Goal: Information Seeking & Learning: Find specific fact

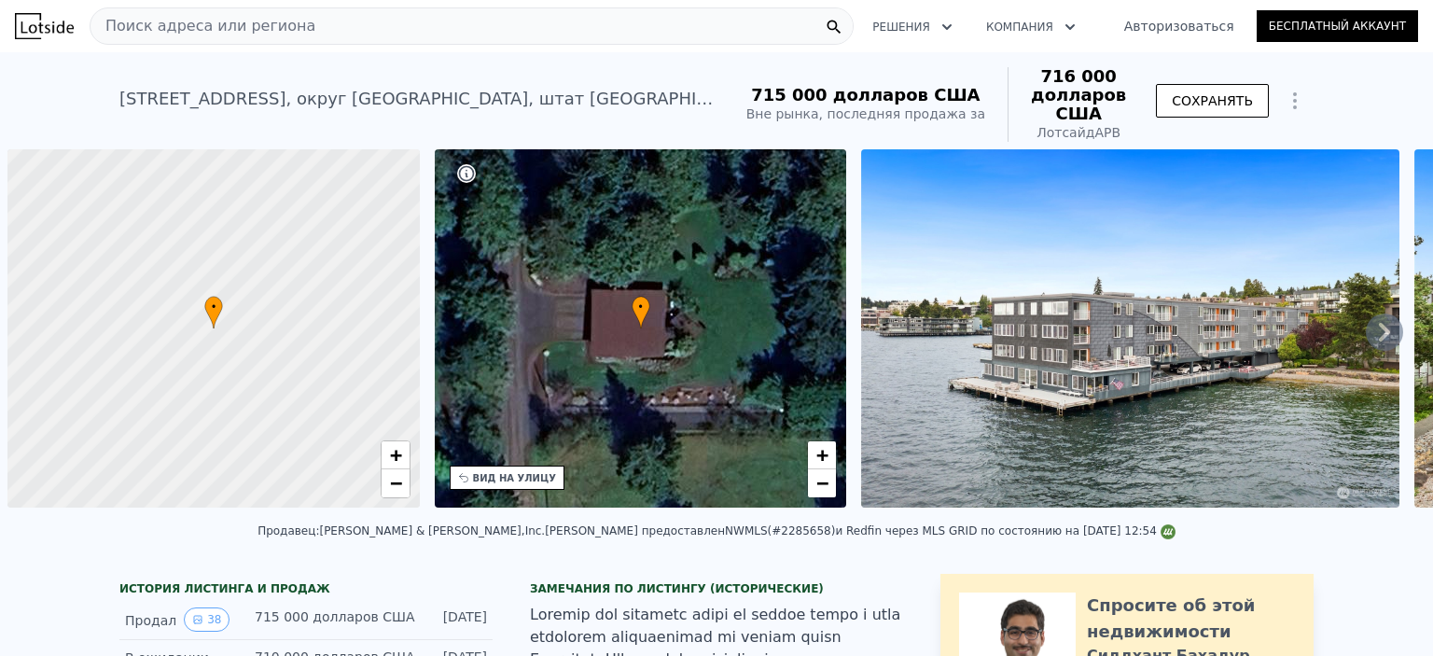
scroll to position [0, 7]
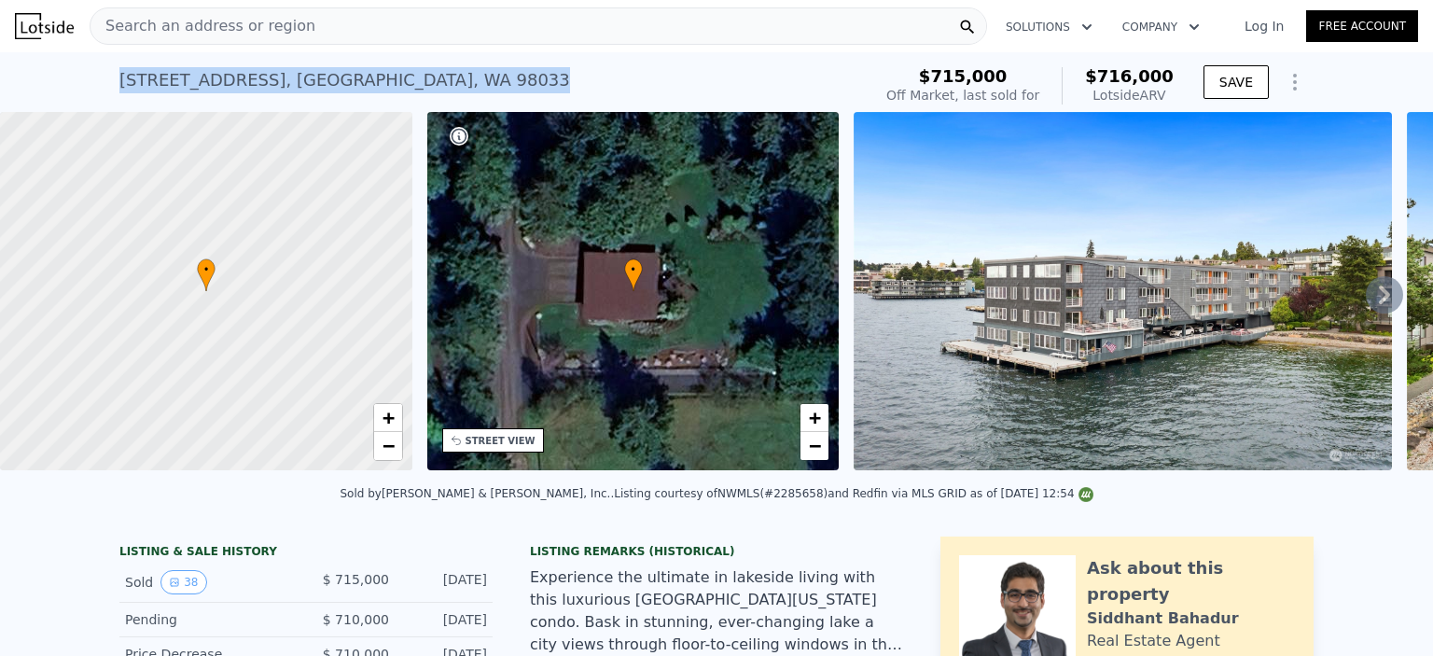
drag, startPoint x: 485, startPoint y: 79, endPoint x: 112, endPoint y: 78, distance: 373.3
click at [119, 78] on div "[STREET_ADDRESS] Sold [DATE] for $715k (~ARV $716k )" at bounding box center [491, 86] width 745 height 52
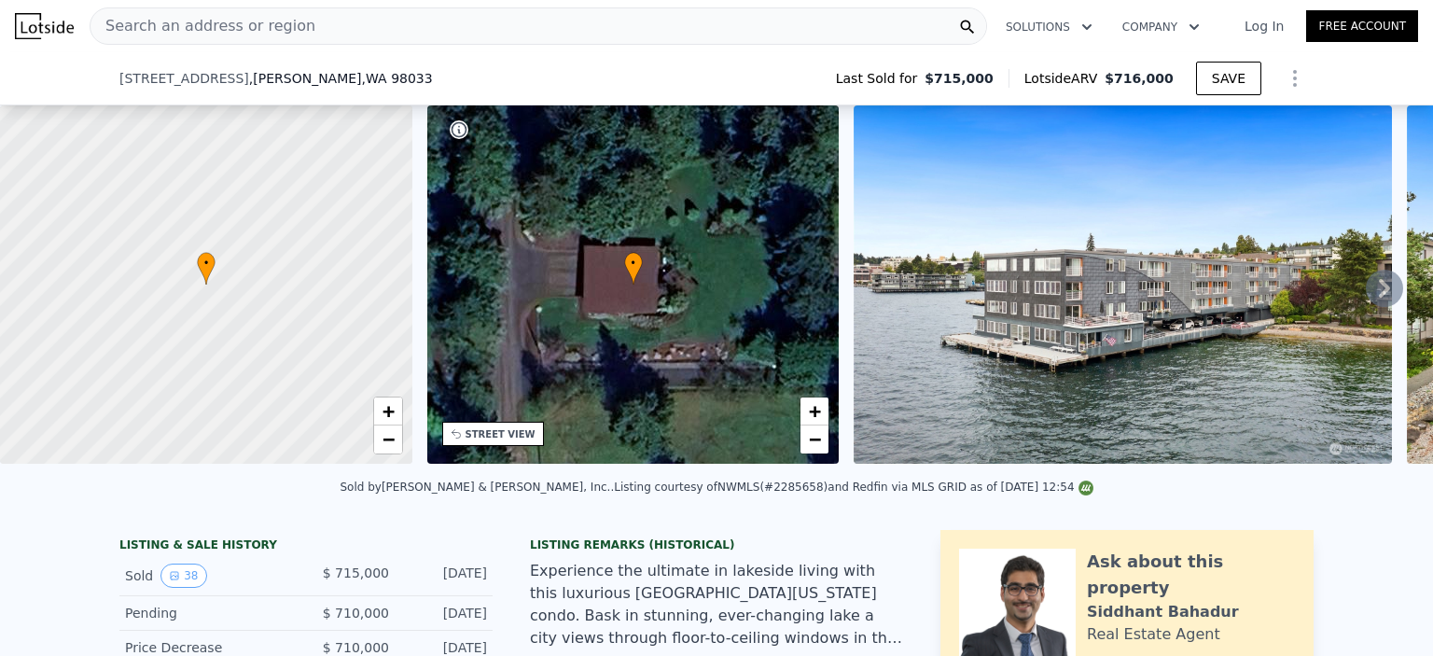
scroll to position [459, 0]
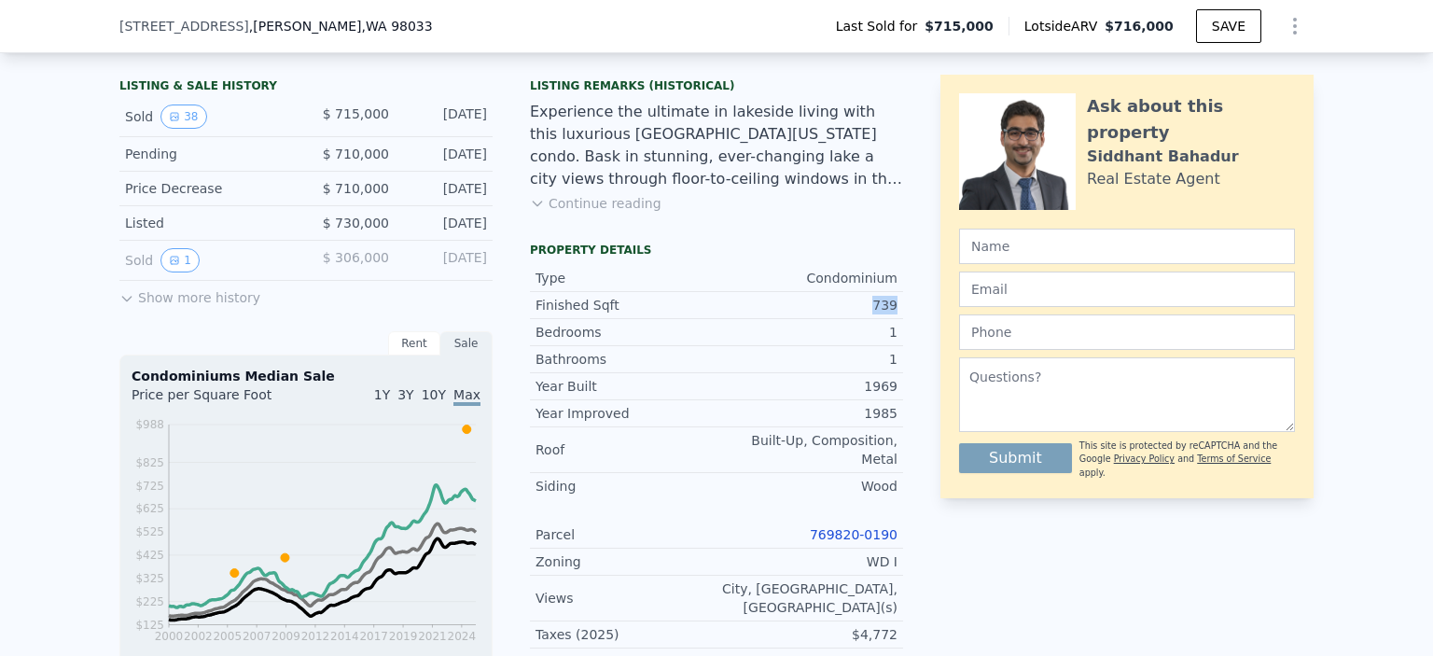
drag, startPoint x: 893, startPoint y: 316, endPoint x: 870, endPoint y: 322, distance: 24.0
click at [870, 319] on div "Finished Sqft 739" at bounding box center [716, 305] width 373 height 27
copy div "739"
drag, startPoint x: 896, startPoint y: 551, endPoint x: 859, endPoint y: 555, distance: 37.6
click at [859, 555] on div "Zoning WD I" at bounding box center [716, 562] width 373 height 27
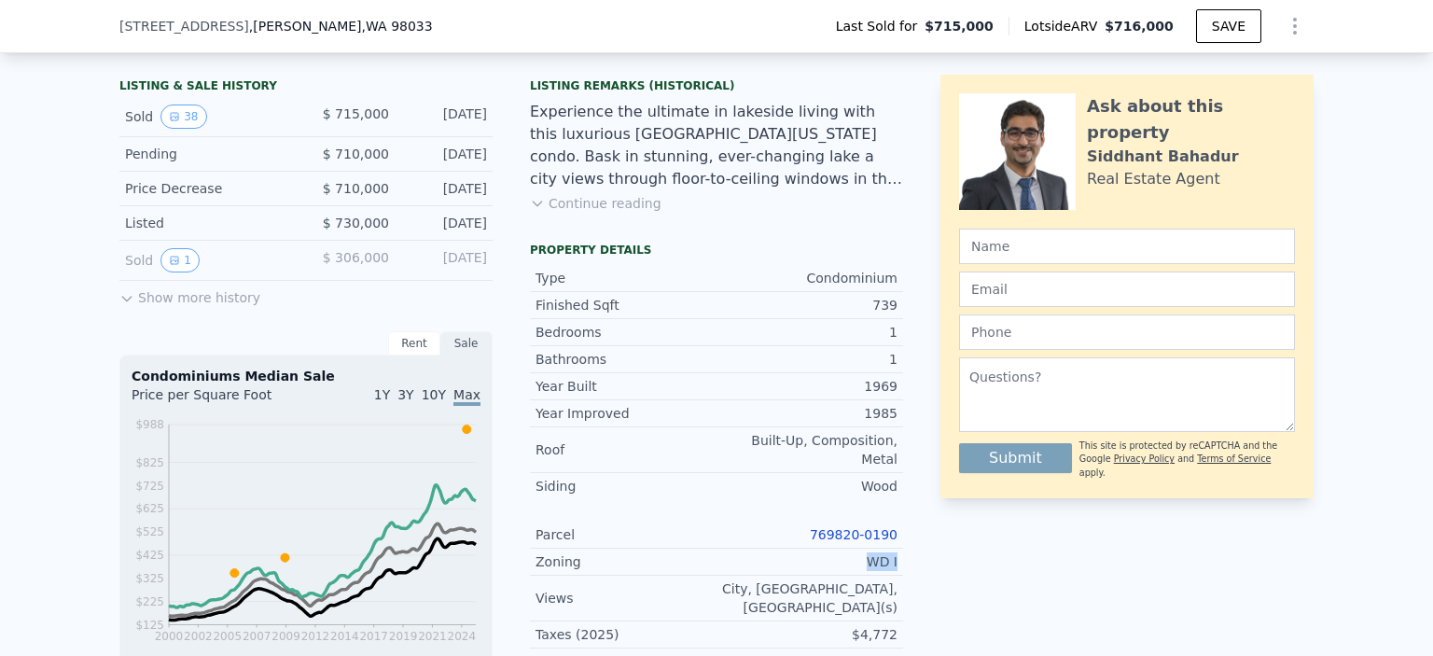
copy div "WD I"
drag, startPoint x: 896, startPoint y: 526, endPoint x: 815, endPoint y: 537, distance: 82.0
click at [815, 537] on div "LISTING & SALE HISTORY Sold 38 $ 715,000 Oct 31, 2024 Pending $ 710,000 Oct 5, …" at bounding box center [716, 557] width 1194 height 973
copy link "769820-0190"
click at [846, 527] on link "769820-0190" at bounding box center [854, 534] width 88 height 15
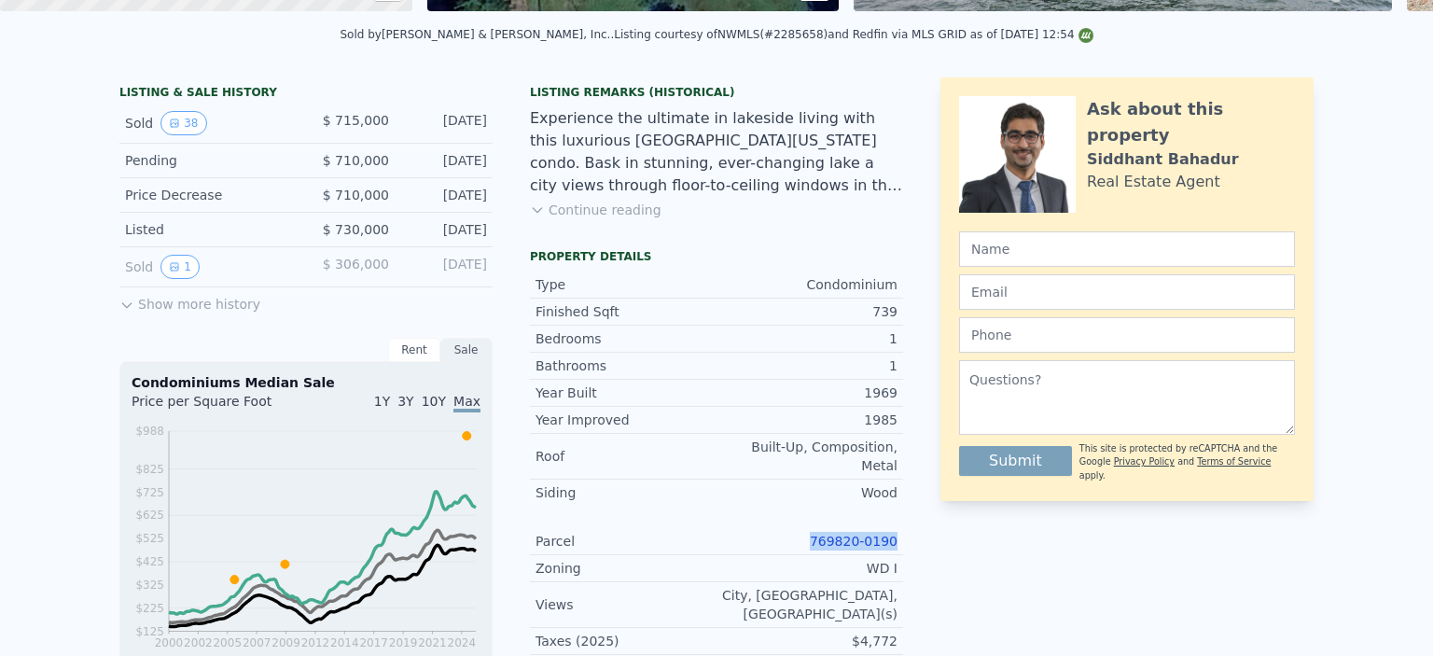
scroll to position [0, 0]
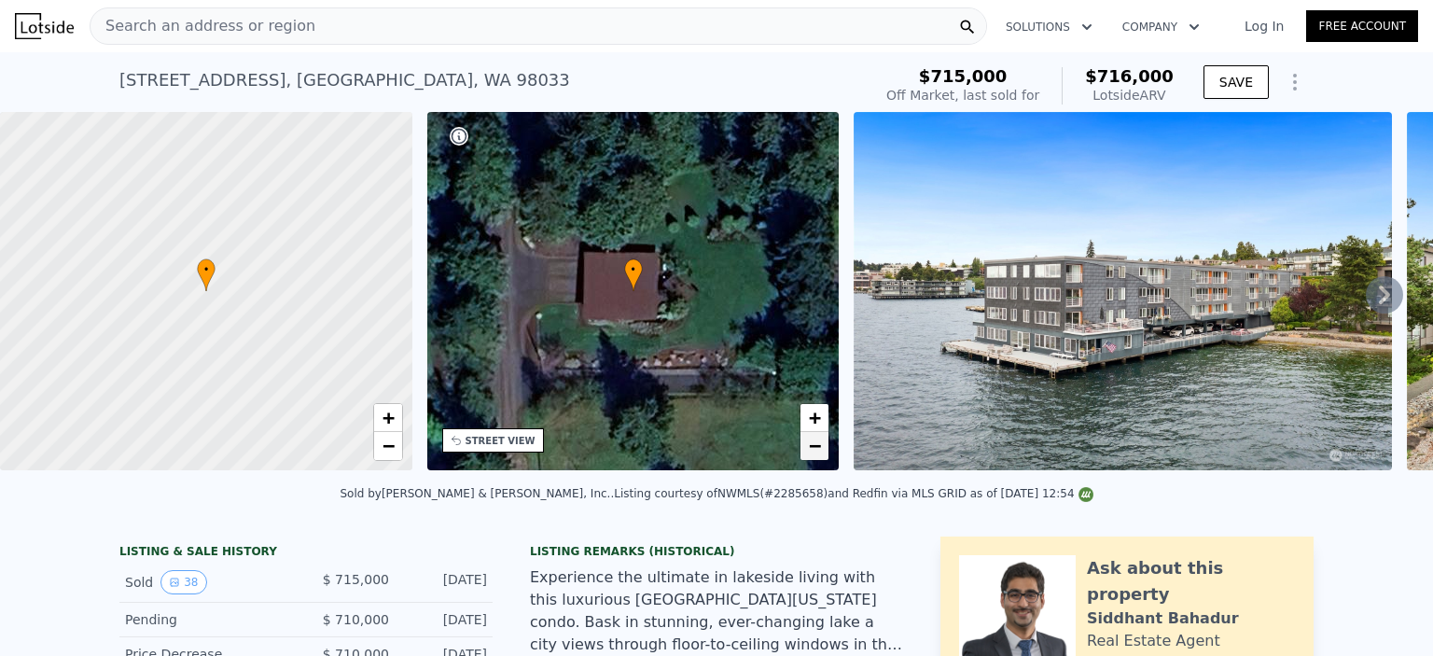
click at [813, 451] on span "−" at bounding box center [815, 445] width 12 height 23
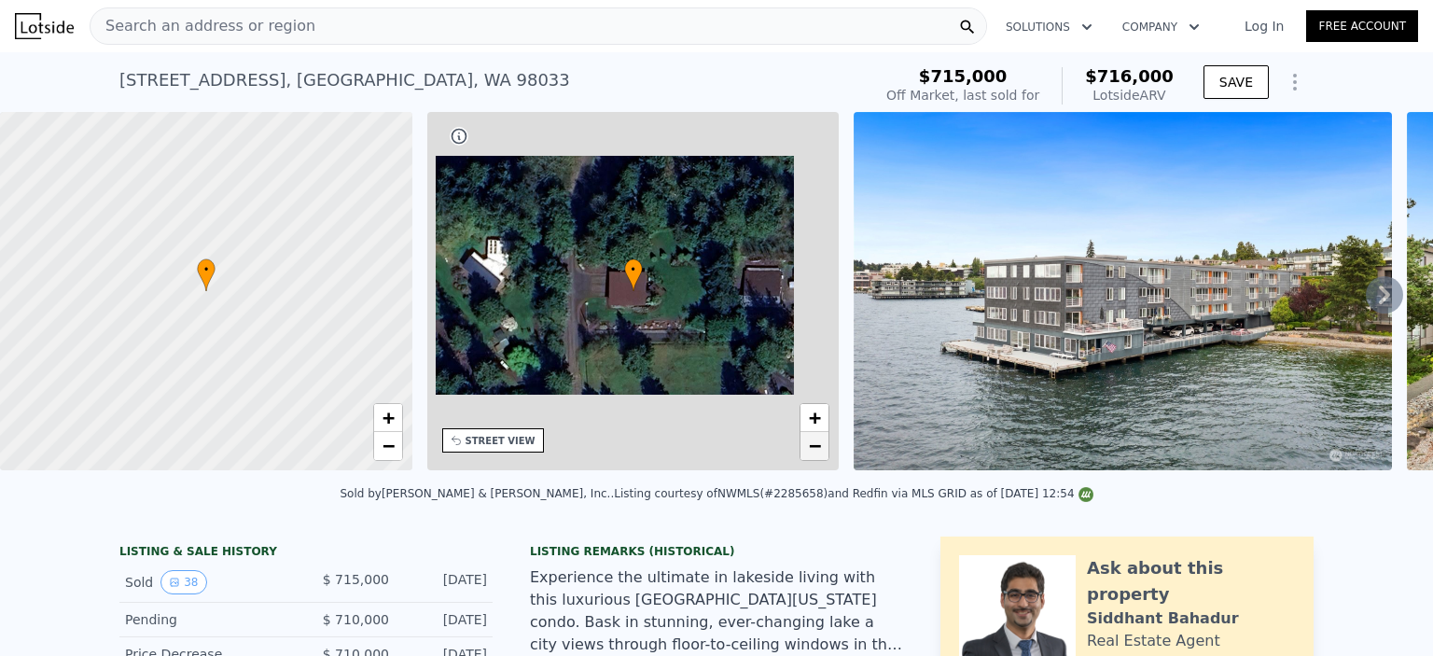
click at [811, 450] on span "−" at bounding box center [815, 445] width 12 height 23
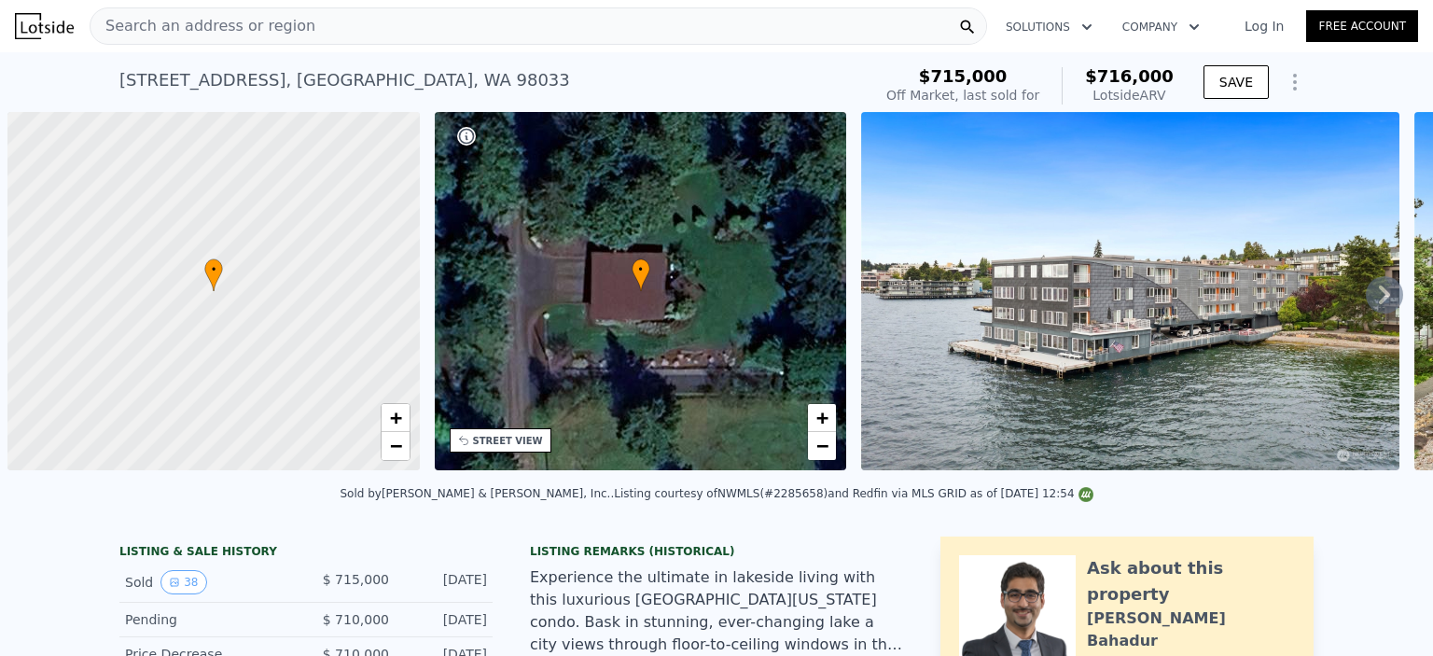
scroll to position [0, 7]
